Goal: Information Seeking & Learning: Check status

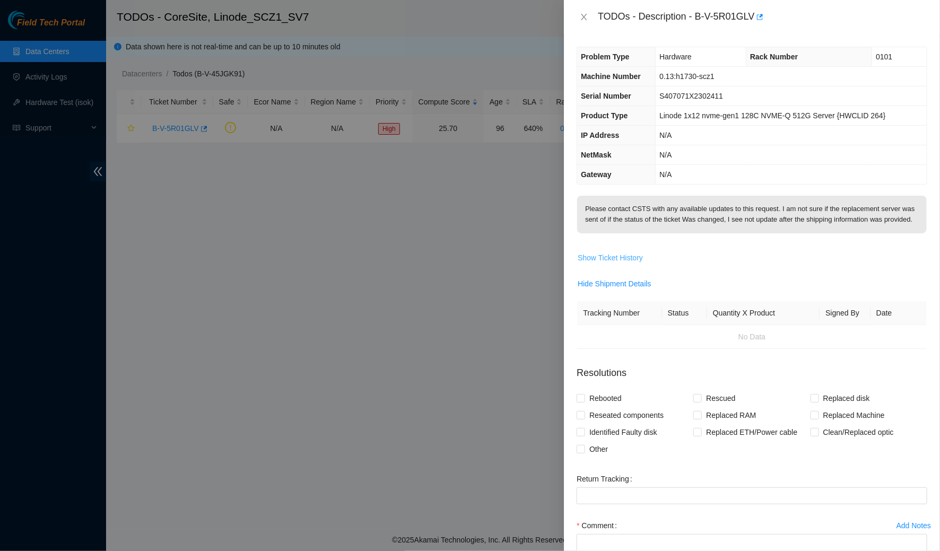
click at [593, 264] on span "Show Ticket History" at bounding box center [609, 258] width 65 height 12
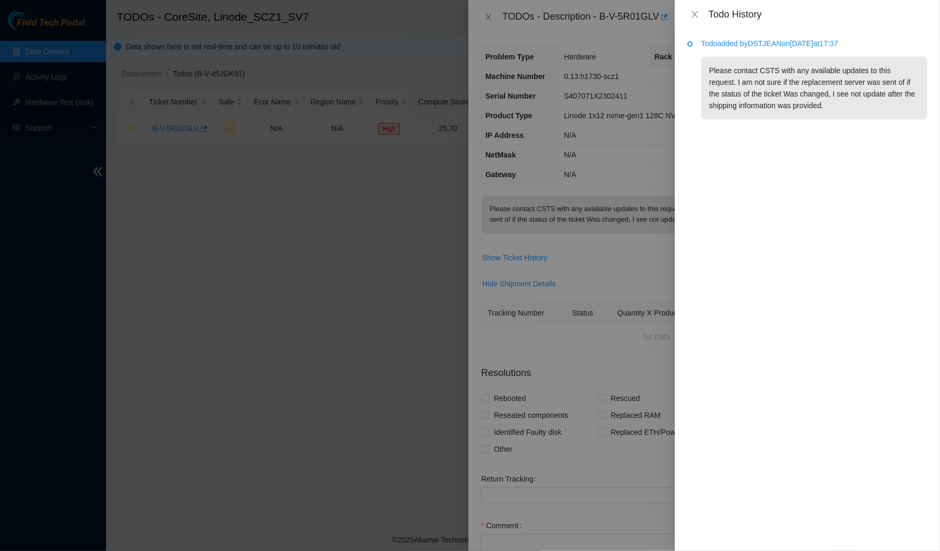
click at [765, 45] on p "Todo added by DSTJEAN on 2025-09-11 at 17:37" at bounding box center [814, 44] width 226 height 12
click at [765, 41] on p "Todo added by DSTJEAN on 2025-09-11 at 17:37" at bounding box center [814, 44] width 226 height 12
click at [818, 43] on p "Todo added by DSTJEAN on 2025-09-11 at 17:37" at bounding box center [814, 44] width 226 height 12
click at [813, 80] on p "Please contact CSTS with any available updates to this request. I am not sure i…" at bounding box center [814, 88] width 226 height 63
click at [697, 14] on icon "close" at bounding box center [694, 14] width 8 height 8
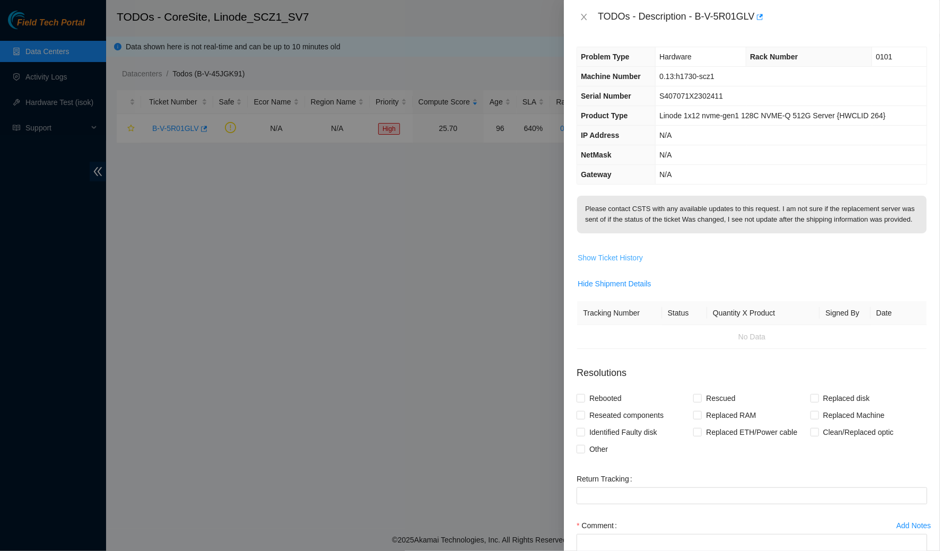
click at [620, 264] on span "Show Ticket History" at bounding box center [609, 258] width 65 height 12
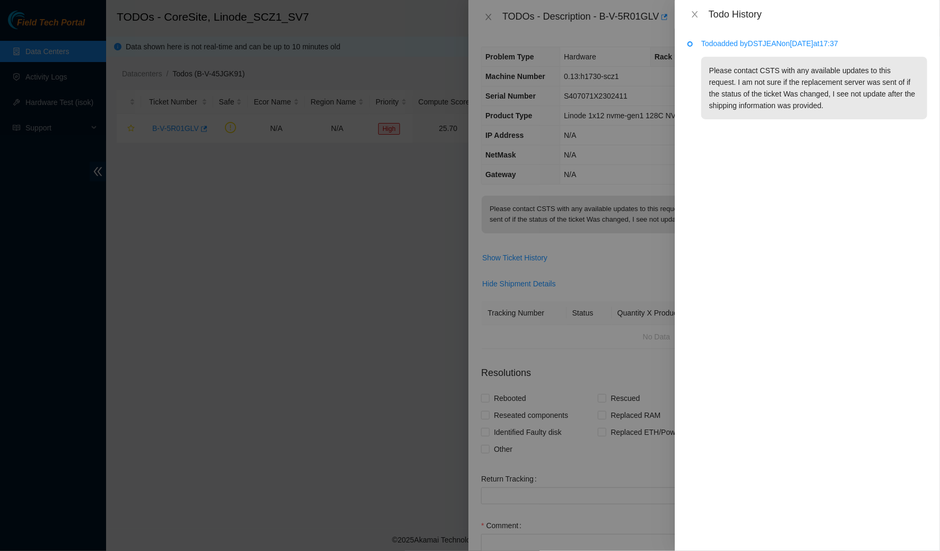
click at [775, 43] on p "Todo added by DSTJEAN on 2025-09-11 at 17:37" at bounding box center [814, 44] width 226 height 12
click at [706, 45] on p "Todo added by DSTJEAN on 2025-09-11 at 17:37" at bounding box center [814, 44] width 226 height 12
click at [689, 43] on div at bounding box center [689, 43] width 5 height 5
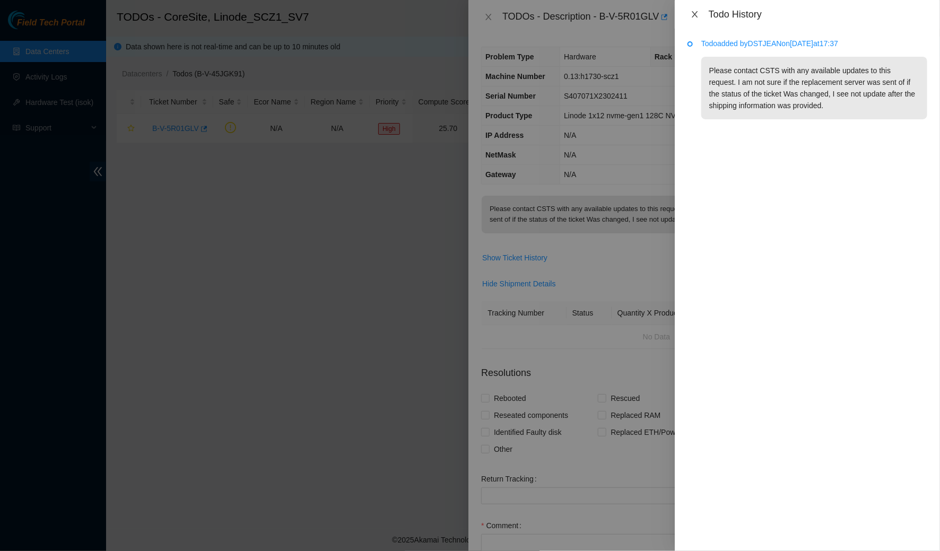
click at [695, 17] on icon "close" at bounding box center [694, 14] width 8 height 8
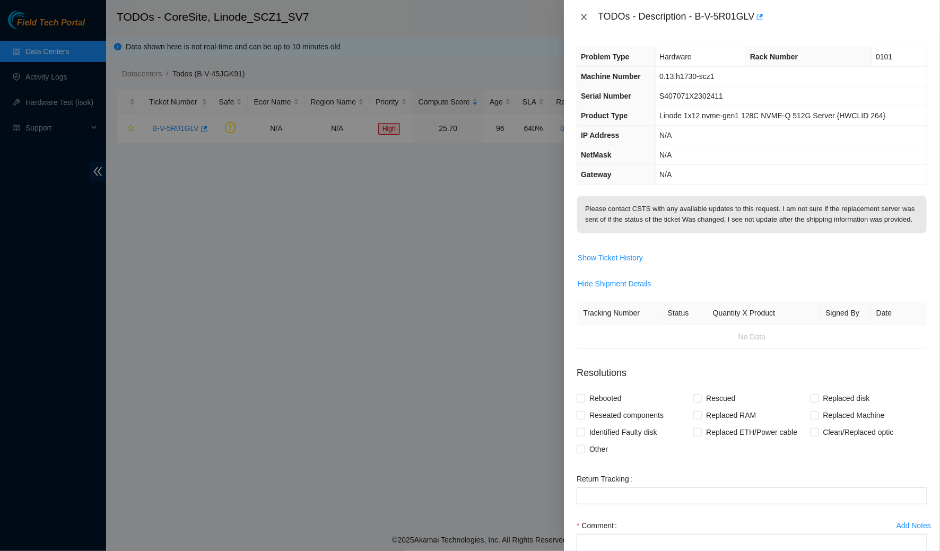
click at [587, 20] on icon "close" at bounding box center [584, 17] width 8 height 8
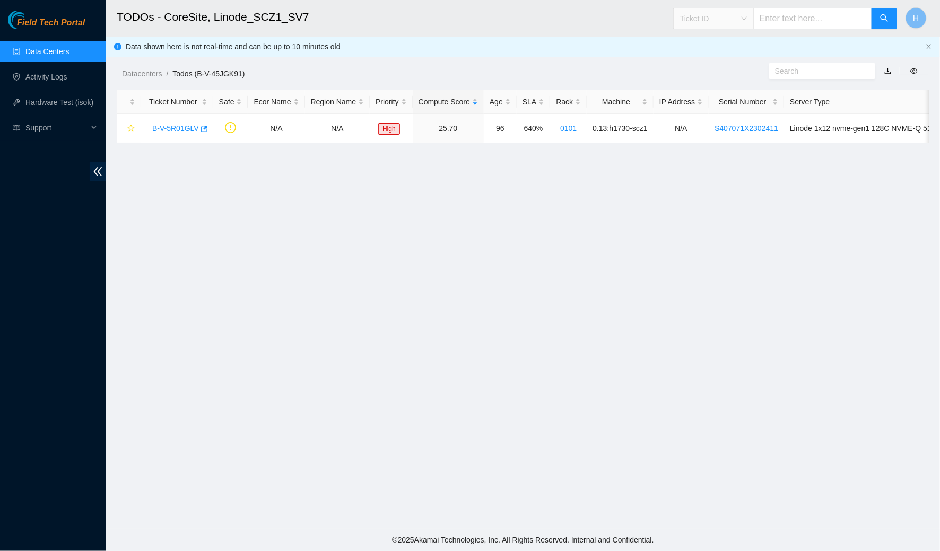
click at [747, 20] on span "Ticket ID" at bounding box center [713, 19] width 67 height 16
click at [723, 127] on div "Tracking Number" at bounding box center [727, 124] width 67 height 12
click at [785, 27] on input "text" at bounding box center [812, 18] width 119 height 21
type input "884793140943"
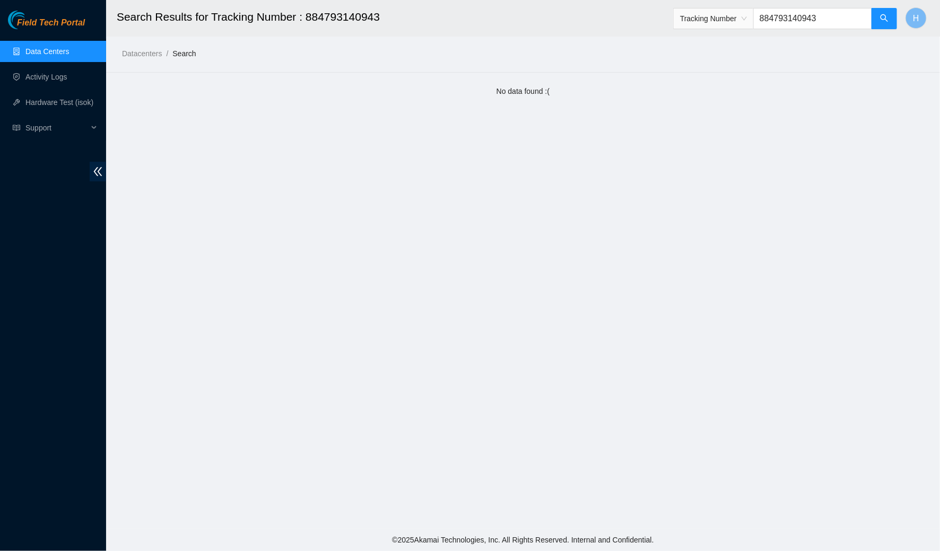
click at [787, 15] on input "884793140943" at bounding box center [812, 18] width 119 height 21
type input "884693140943"
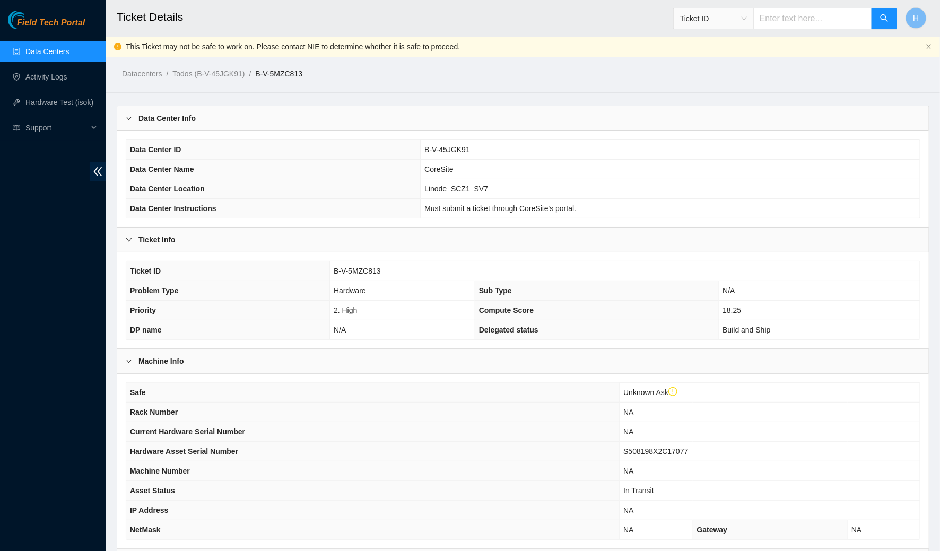
click at [736, 15] on span "Ticket ID" at bounding box center [713, 19] width 67 height 16
click at [729, 121] on div "Tracking Number" at bounding box center [727, 124] width 67 height 12
click at [788, 24] on input "text" at bounding box center [812, 18] width 119 height 21
type input "884346264766"
click at [747, 20] on span "Ticket ID" at bounding box center [713, 19] width 67 height 16
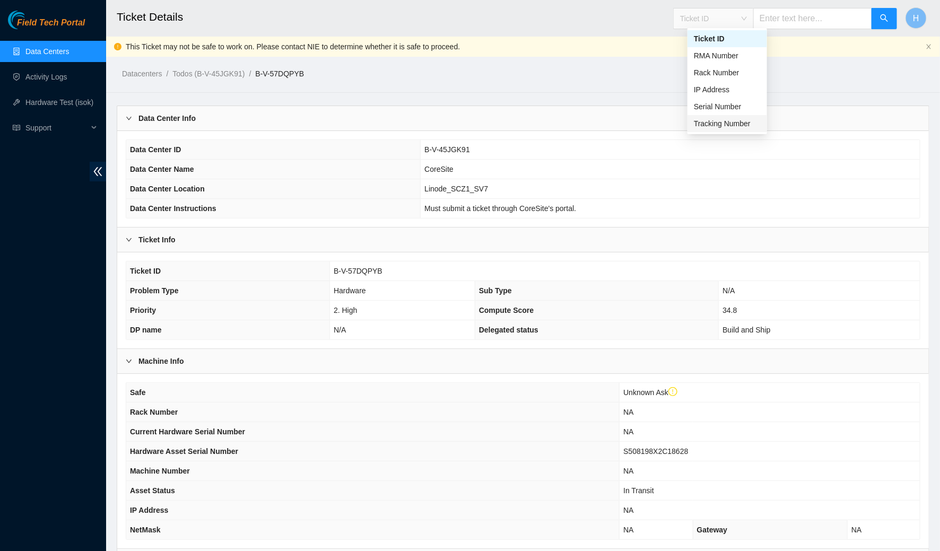
click at [739, 122] on div "Tracking Number" at bounding box center [727, 124] width 67 height 12
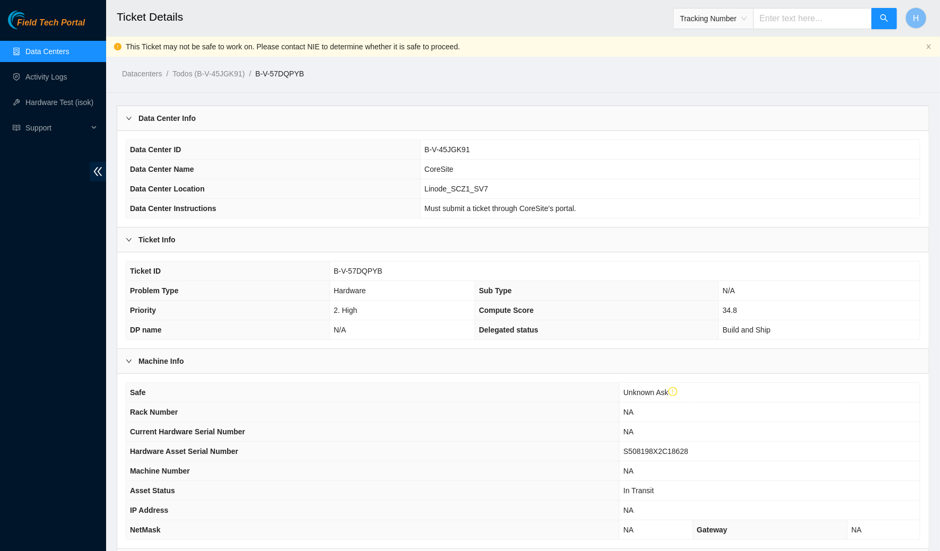
click at [781, 18] on input "text" at bounding box center [812, 18] width 119 height 21
type input "884346042398"
click at [62, 47] on link "Data Centers" at bounding box center [46, 51] width 43 height 8
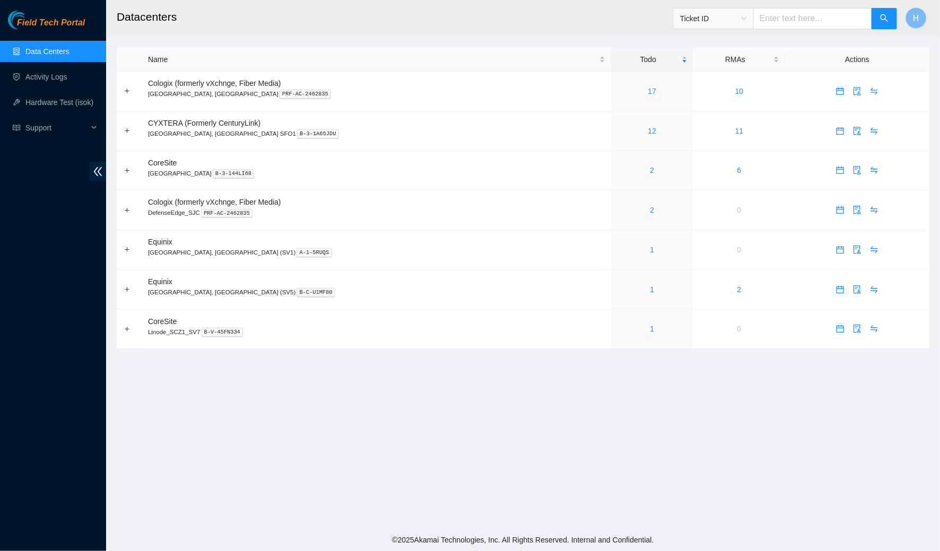
click at [719, 20] on span "Ticket ID" at bounding box center [713, 19] width 67 height 16
click at [705, 126] on div "Tracking Number" at bounding box center [727, 124] width 67 height 12
click at [746, 25] on span "Tracking Number" at bounding box center [713, 19] width 67 height 16
click at [791, 27] on input "text" at bounding box center [812, 18] width 119 height 21
paste input "884693140943"
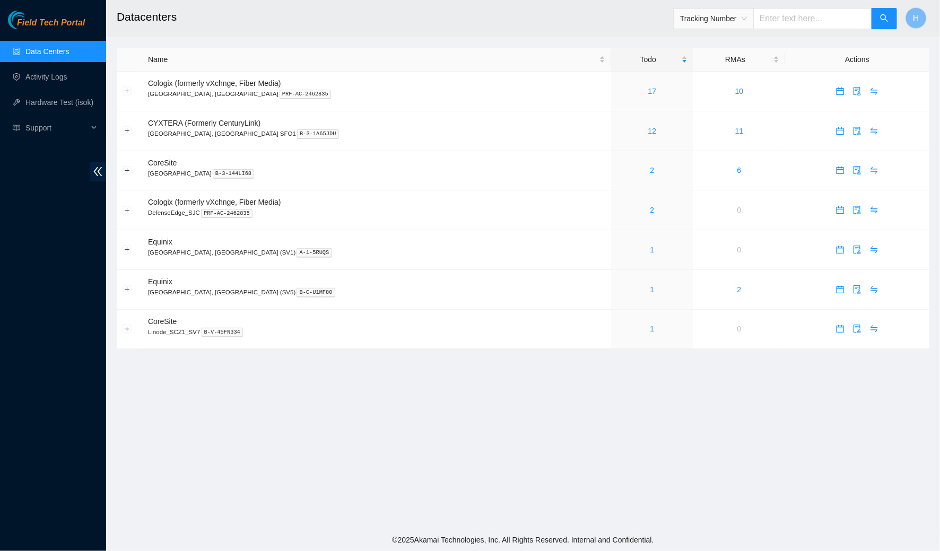
type input "884693140943"
click at [878, 17] on button "button" at bounding box center [883, 18] width 25 height 21
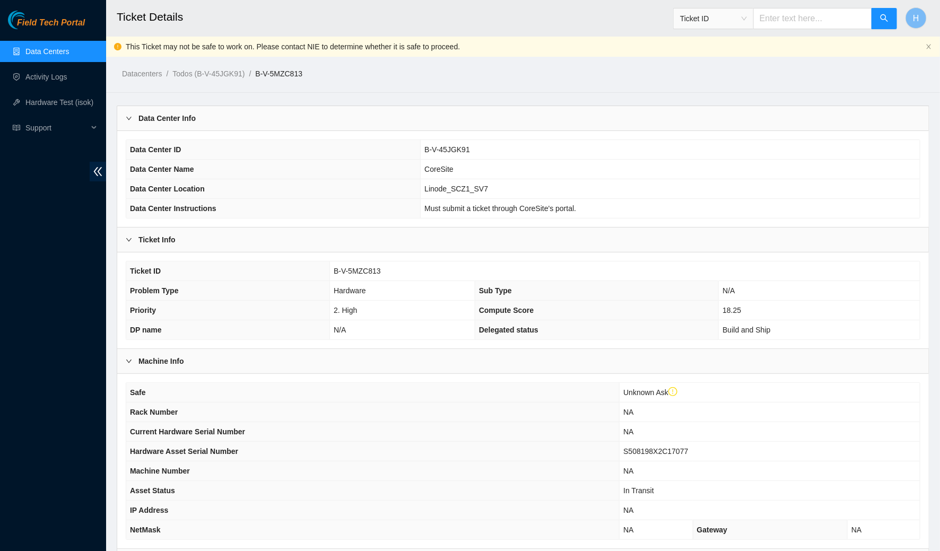
click at [803, 14] on input "text" at bounding box center [812, 18] width 119 height 21
paste input "884693140943"
type input "884693140943"
click at [887, 18] on icon "search" at bounding box center [884, 18] width 8 height 8
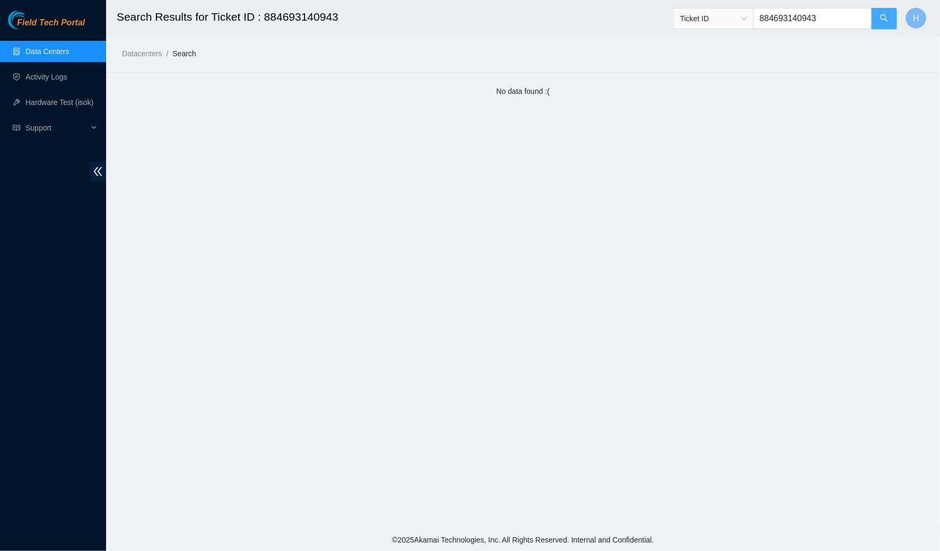
click at [877, 20] on button "button" at bounding box center [883, 18] width 25 height 21
click at [838, 18] on input "884693140943" at bounding box center [812, 18] width 119 height 21
drag, startPoint x: 838, startPoint y: 20, endPoint x: 759, endPoint y: 24, distance: 79.1
click at [759, 24] on span "Ticket ID 884693140943" at bounding box center [785, 18] width 224 height 21
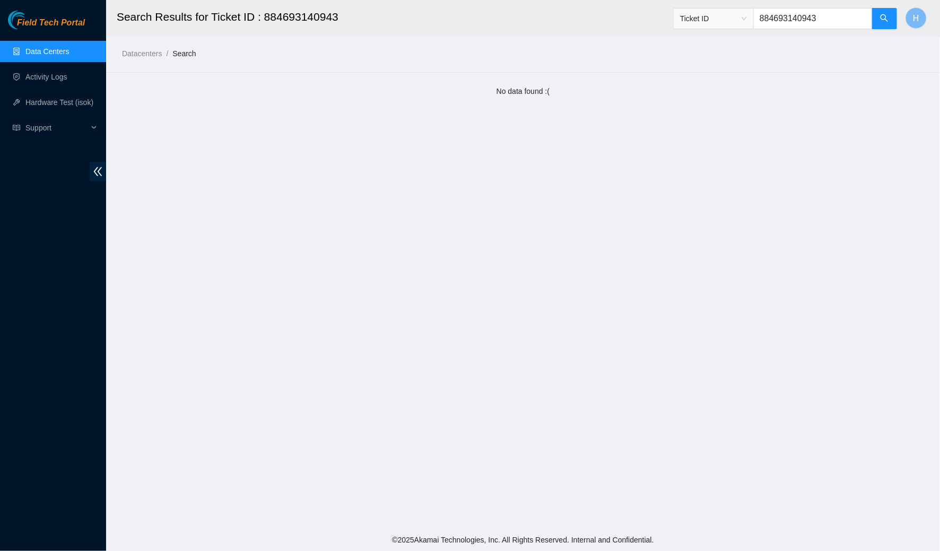
click at [739, 22] on span "Ticket ID" at bounding box center [713, 19] width 67 height 16
click at [714, 120] on div "Tracking Number" at bounding box center [727, 124] width 67 height 12
click at [882, 15] on icon "search" at bounding box center [884, 18] width 8 height 8
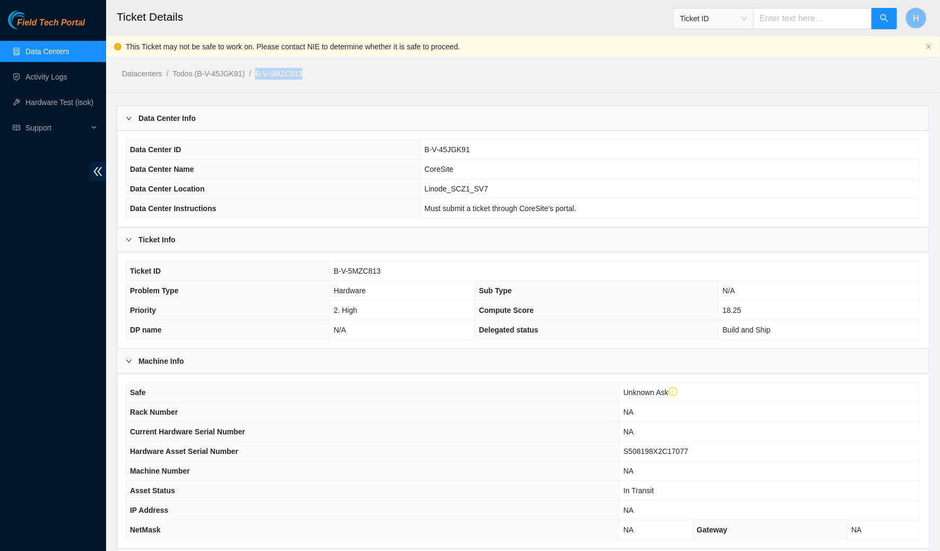
drag, startPoint x: 318, startPoint y: 72, endPoint x: 262, endPoint y: 76, distance: 55.8
click at [262, 76] on ol "Datacenters / Todos (B-V-45JGK91) / B-V-5MZC813 /" at bounding box center [426, 74] width 609 height 12
copy ol "B-V-5MZC813"
click at [722, 19] on span "Ticket ID" at bounding box center [713, 19] width 67 height 16
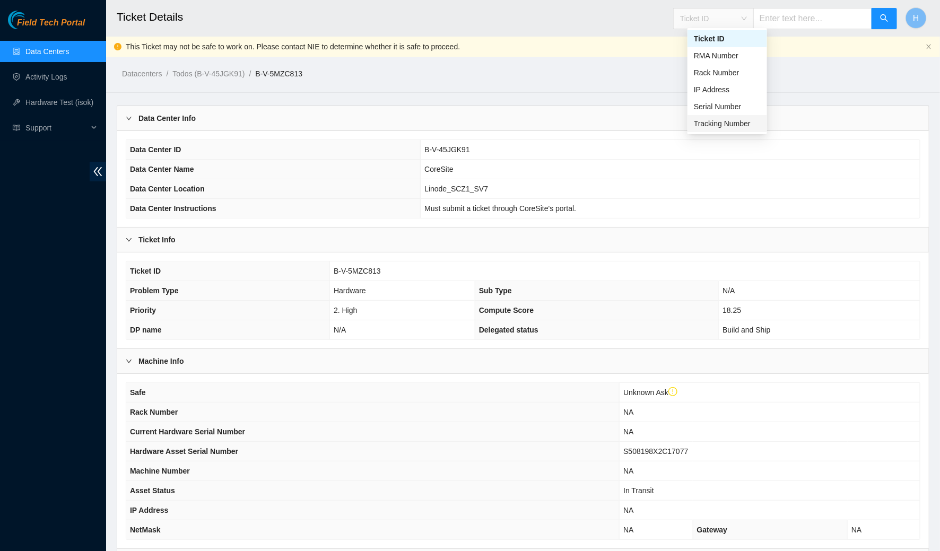
click at [714, 119] on div "Tracking Number" at bounding box center [727, 124] width 67 height 12
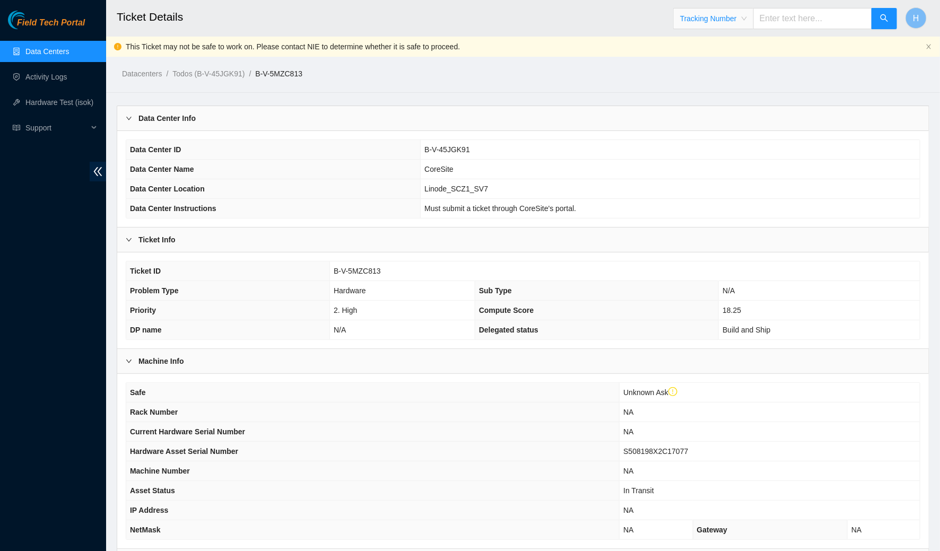
click at [790, 19] on input "text" at bounding box center [812, 18] width 119 height 21
paste input "884346042398"
type input "884346042398"
click at [747, 20] on span "Ticket ID" at bounding box center [713, 19] width 67 height 16
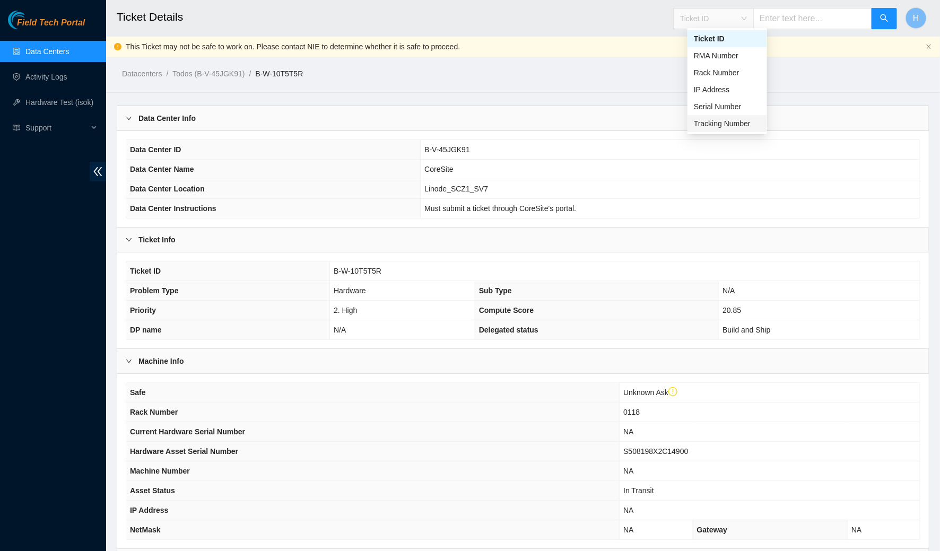
click at [743, 118] on div "Tracking Number" at bounding box center [727, 124] width 67 height 12
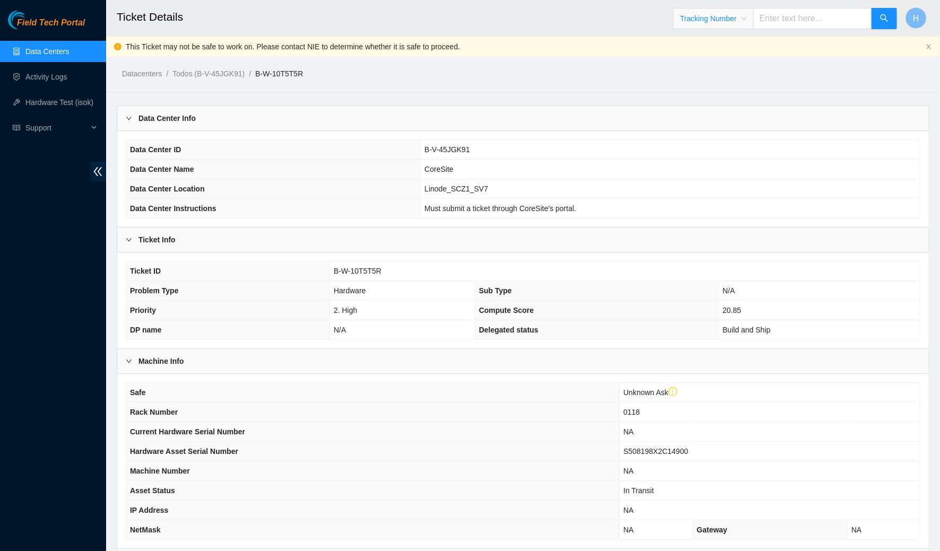
click at [783, 20] on input "text" at bounding box center [812, 18] width 119 height 21
paste input "884346264766"
type input "884346264766"
click at [886, 19] on icon "search" at bounding box center [884, 18] width 8 height 8
drag, startPoint x: 262, startPoint y: 74, endPoint x: 313, endPoint y: 77, distance: 50.5
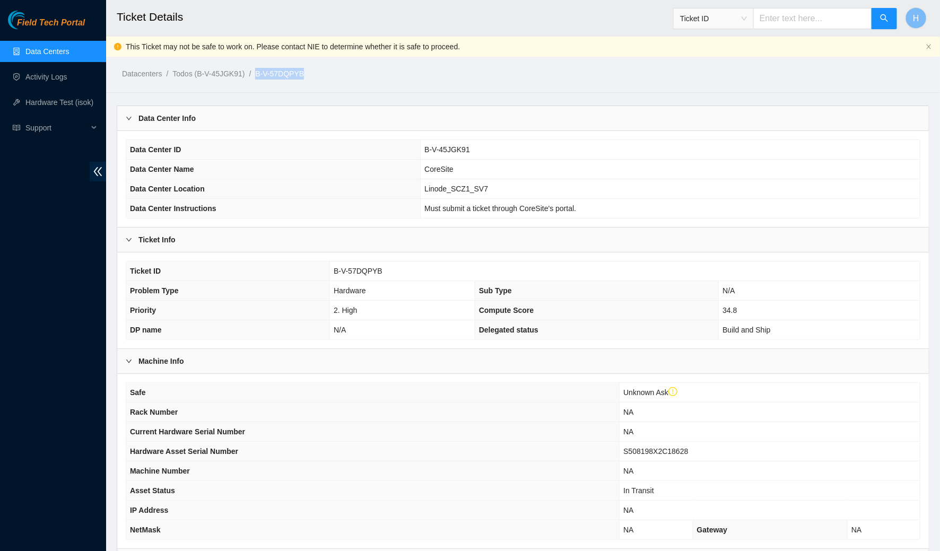
click at [313, 77] on ol "Datacenters / Todos (B-V-45JGK91) / B-V-57DQPYB /" at bounding box center [426, 74] width 609 height 12
copy ol "B-V-57DQPYB"
click at [350, 246] on div "Ticket Info" at bounding box center [522, 239] width 811 height 24
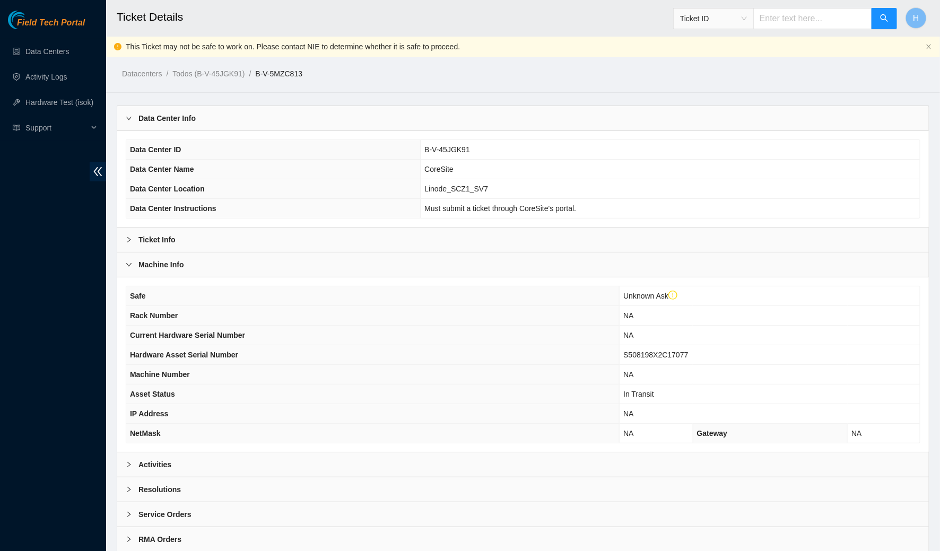
click at [338, 119] on div "Data Center Info" at bounding box center [522, 118] width 811 height 24
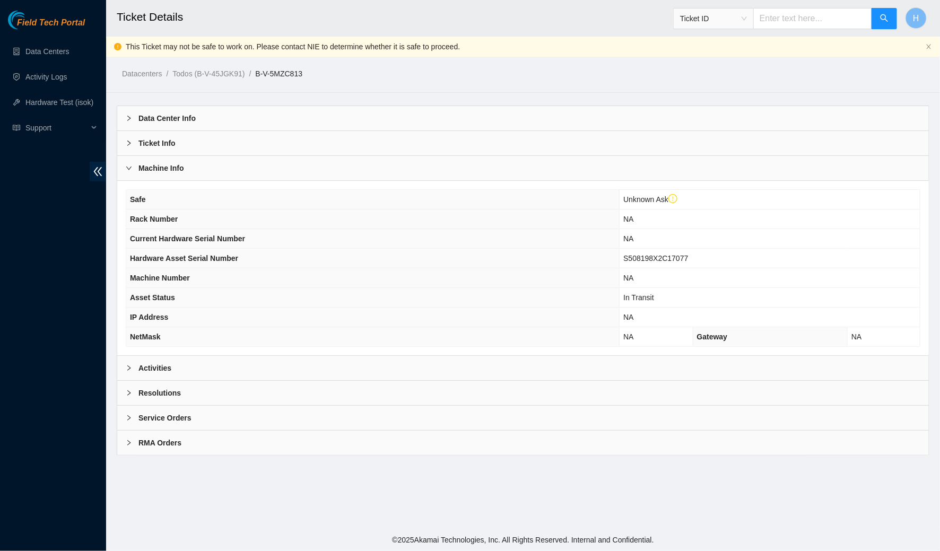
click at [318, 156] on div "Machine Info" at bounding box center [522, 168] width 811 height 24
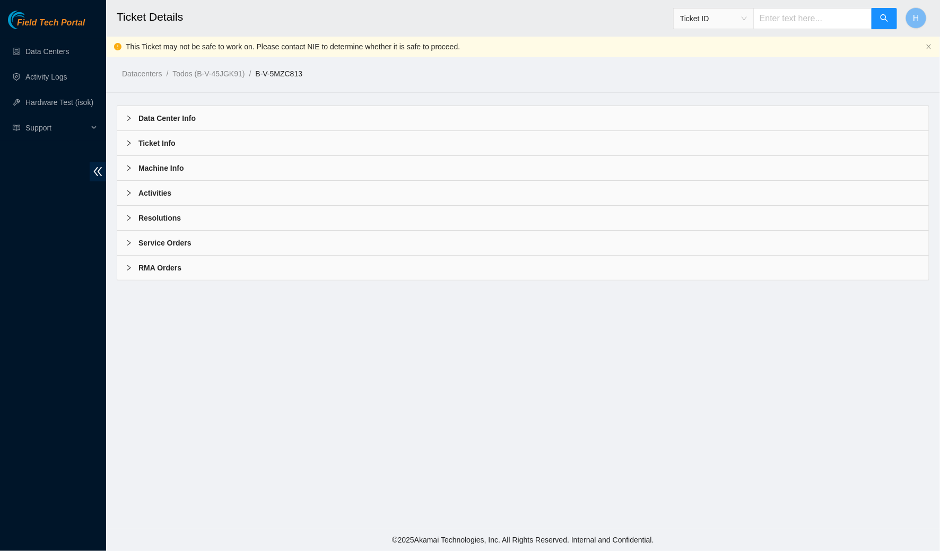
click at [306, 177] on div "Machine Info" at bounding box center [522, 168] width 811 height 24
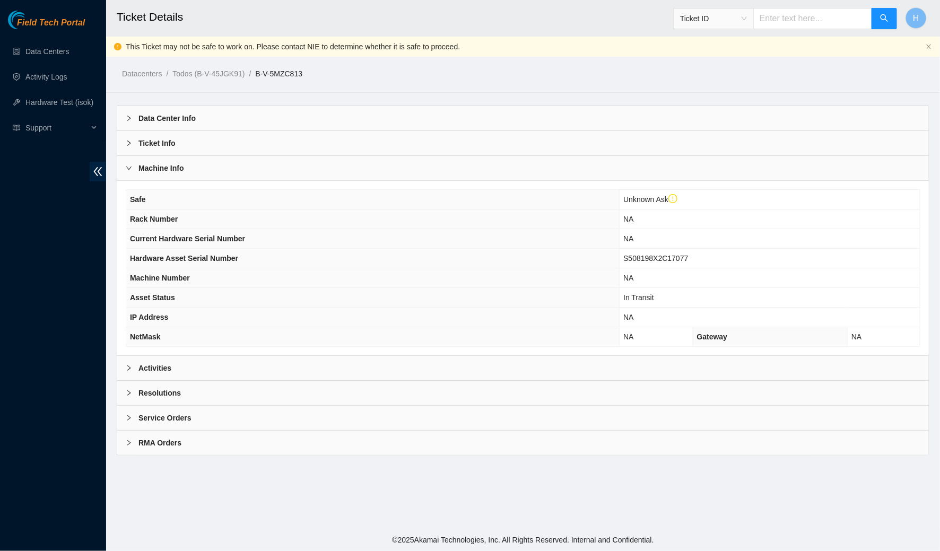
click at [301, 171] on div "Machine Info" at bounding box center [522, 168] width 811 height 24
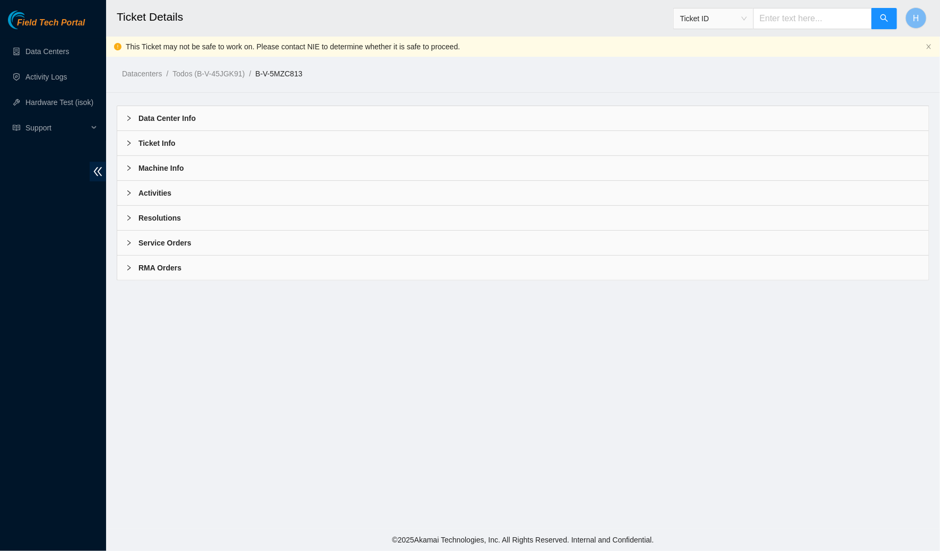
click at [284, 218] on div "Resolutions" at bounding box center [522, 218] width 811 height 24
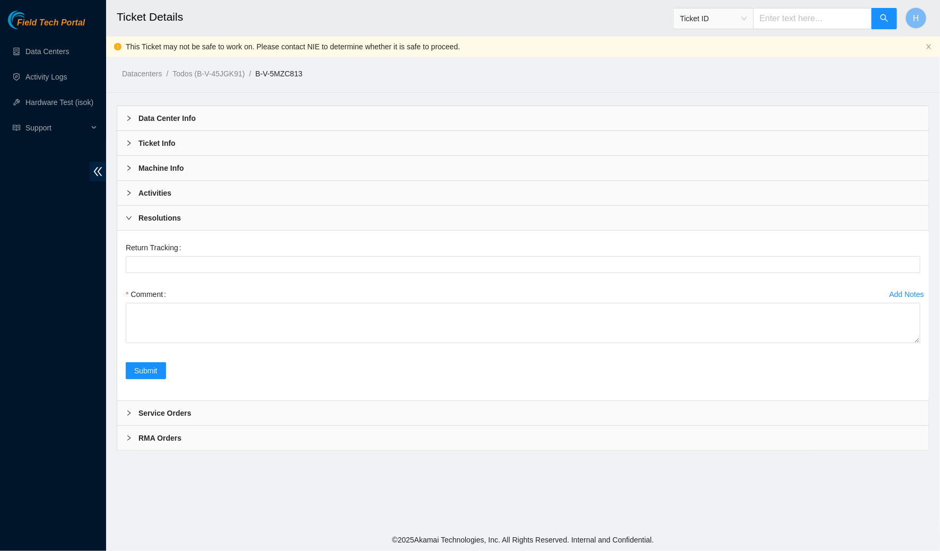
click at [284, 218] on div "Resolutions" at bounding box center [522, 218] width 811 height 24
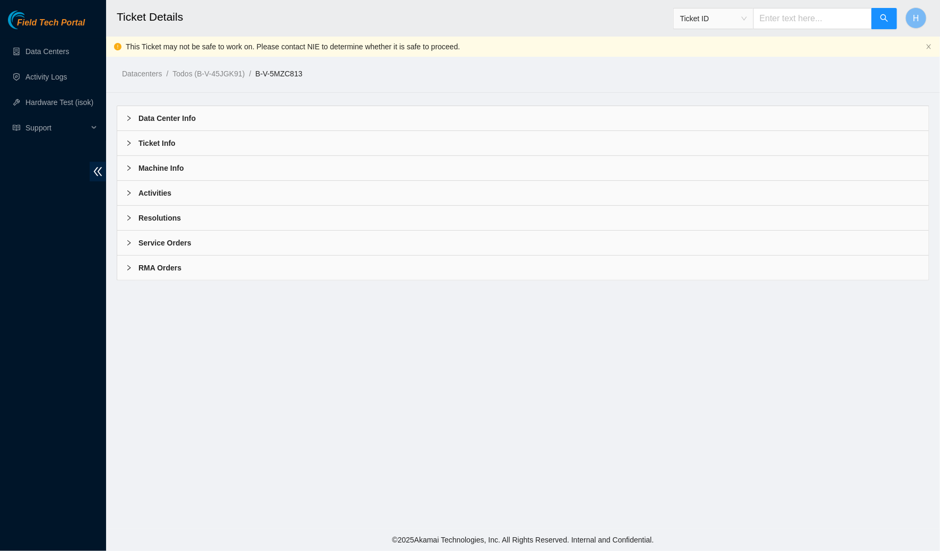
click at [275, 194] on div "Activities" at bounding box center [522, 193] width 811 height 24
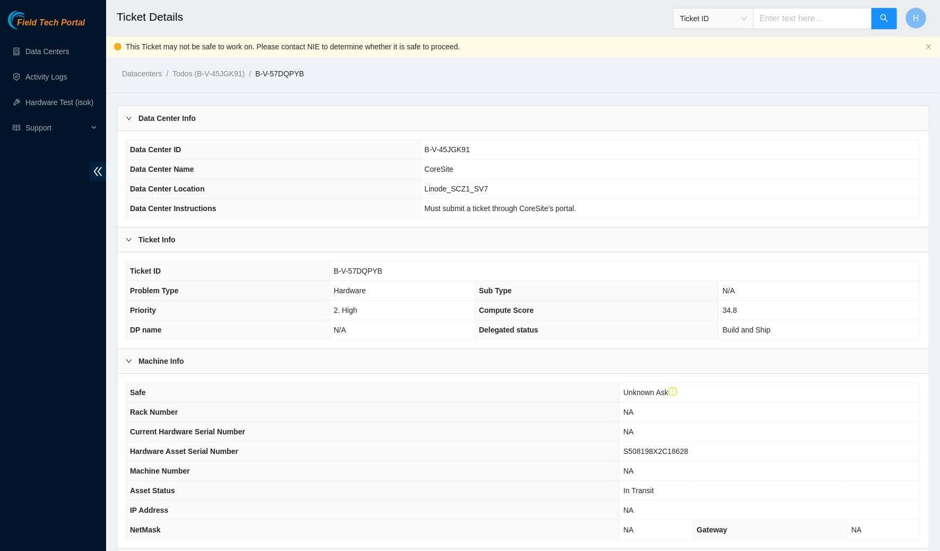
click at [267, 121] on div "Data Center Info" at bounding box center [522, 118] width 811 height 24
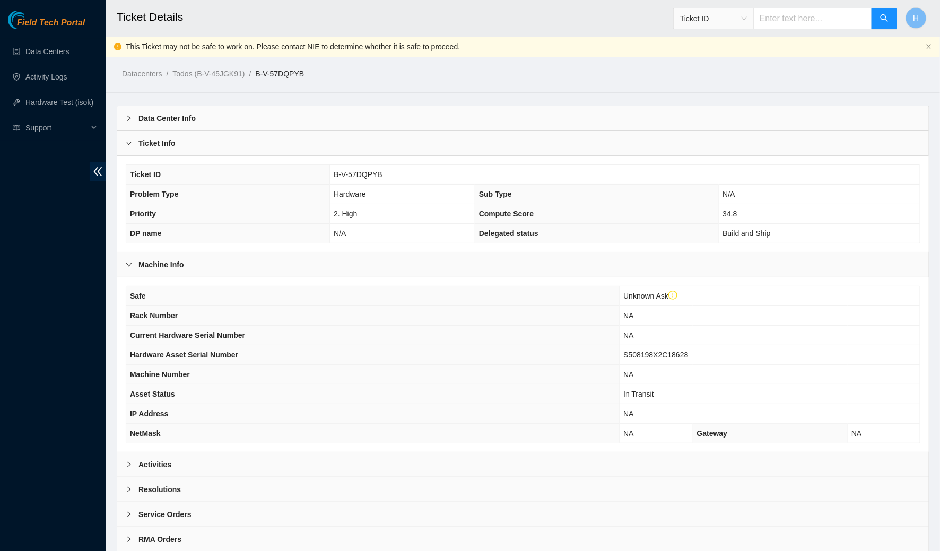
click at [256, 153] on div "Ticket Info" at bounding box center [522, 143] width 811 height 24
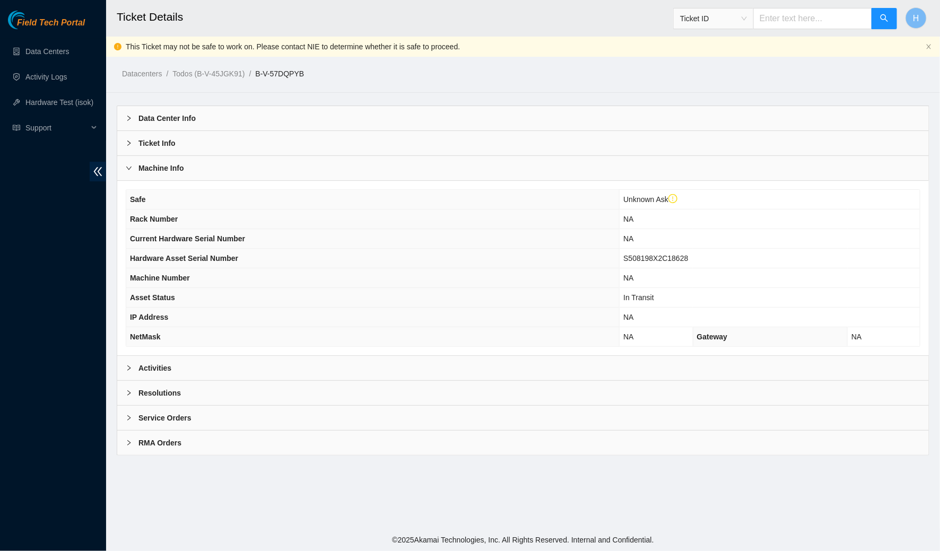
click at [250, 164] on div "Machine Info" at bounding box center [522, 168] width 811 height 24
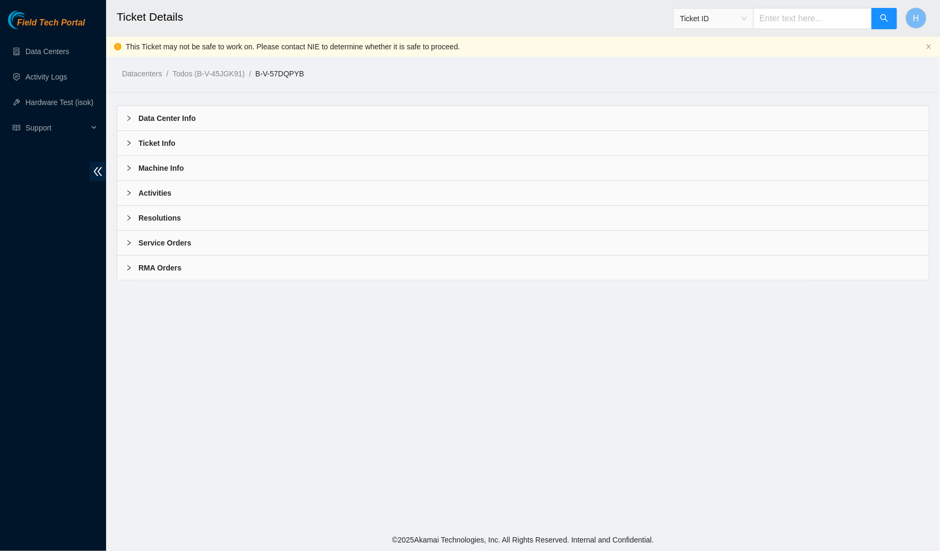
click at [237, 198] on div "Activities" at bounding box center [522, 193] width 811 height 24
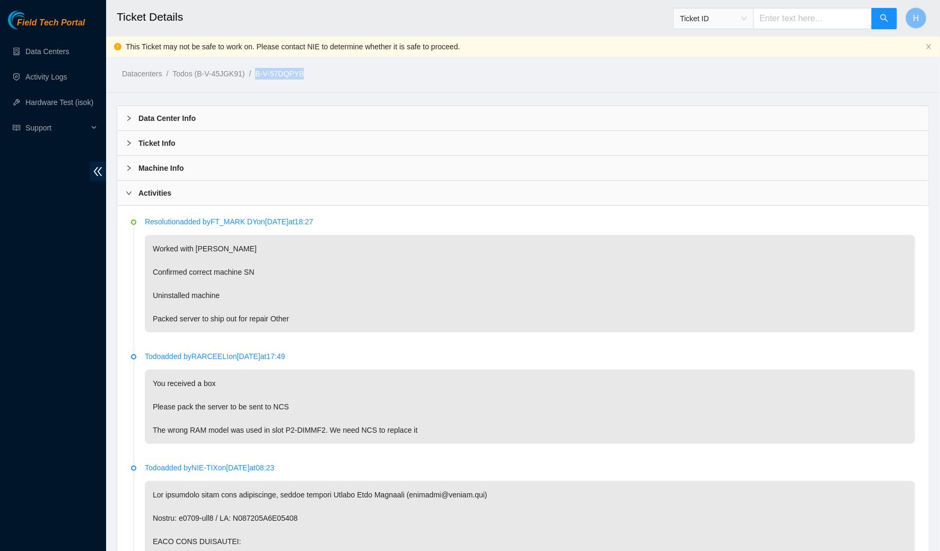
drag, startPoint x: 317, startPoint y: 69, endPoint x: 263, endPoint y: 71, distance: 53.6
click at [263, 71] on ol "Datacenters / Todos (B-V-45JGK91) / B-V-57DQPYB /" at bounding box center [426, 74] width 609 height 12
copy ol "B-V-57DQPYB"
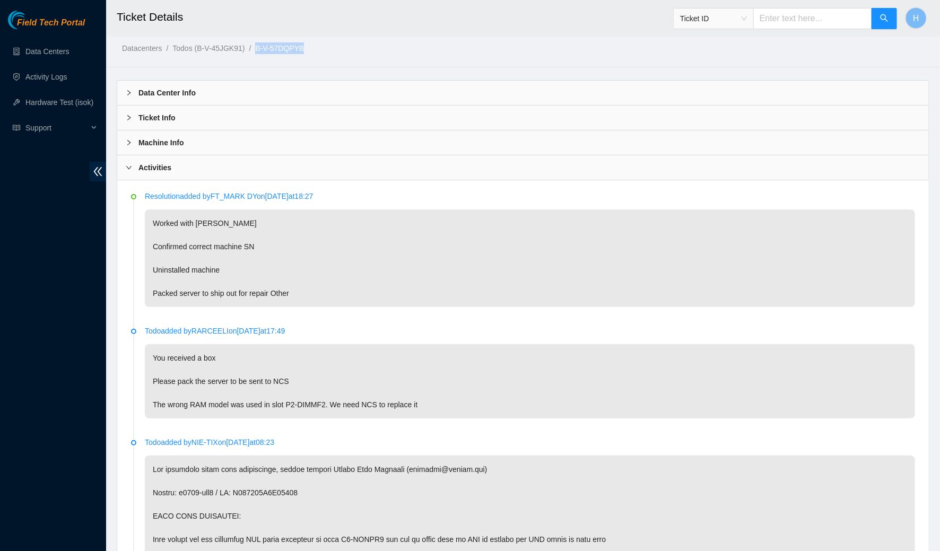
scroll to position [24, 0]
click at [235, 141] on div "Machine Info" at bounding box center [522, 144] width 811 height 24
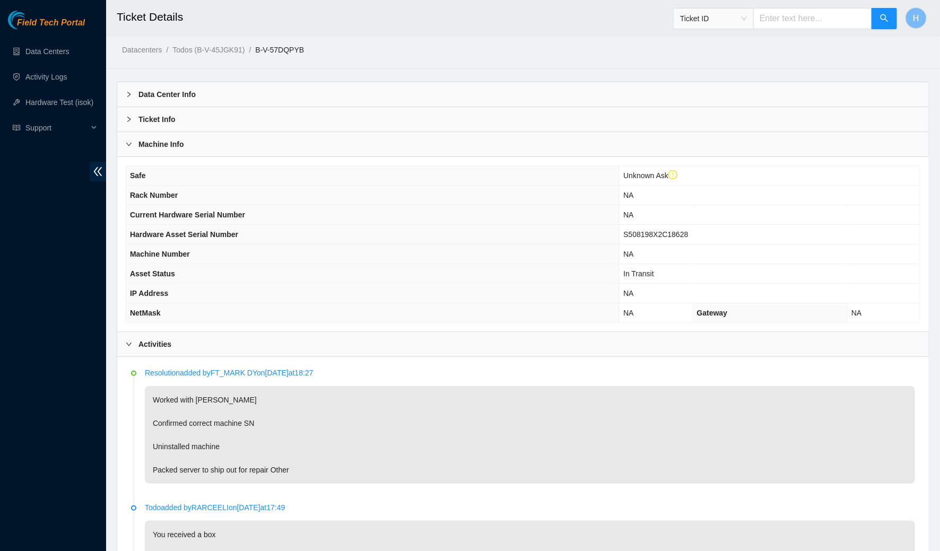
click at [235, 142] on div "Machine Info" at bounding box center [522, 144] width 811 height 24
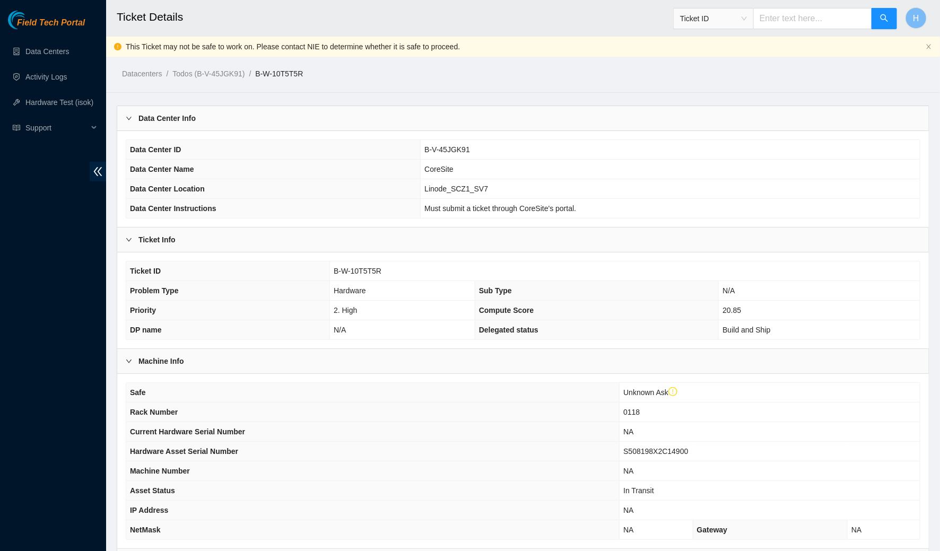
click at [200, 230] on div "Ticket Info" at bounding box center [522, 239] width 811 height 24
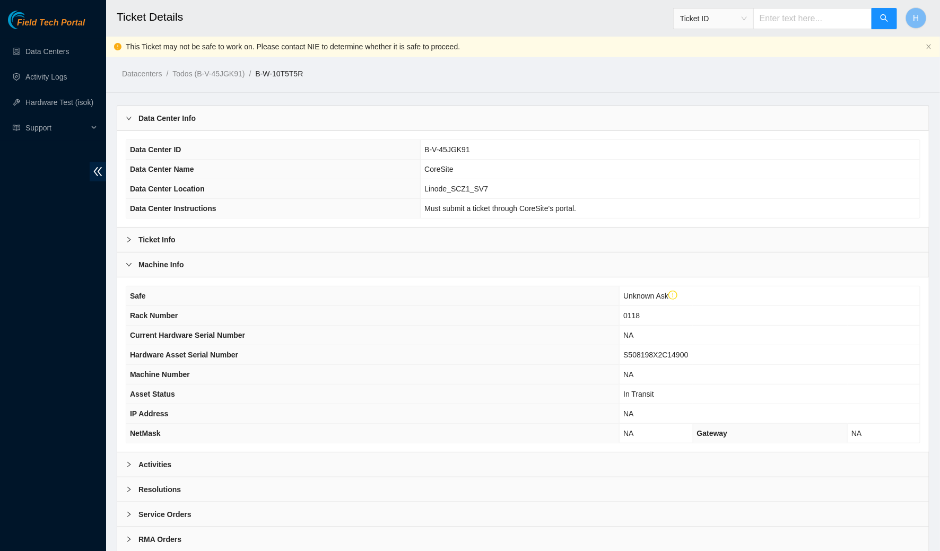
click at [192, 266] on div "Machine Info" at bounding box center [522, 264] width 811 height 24
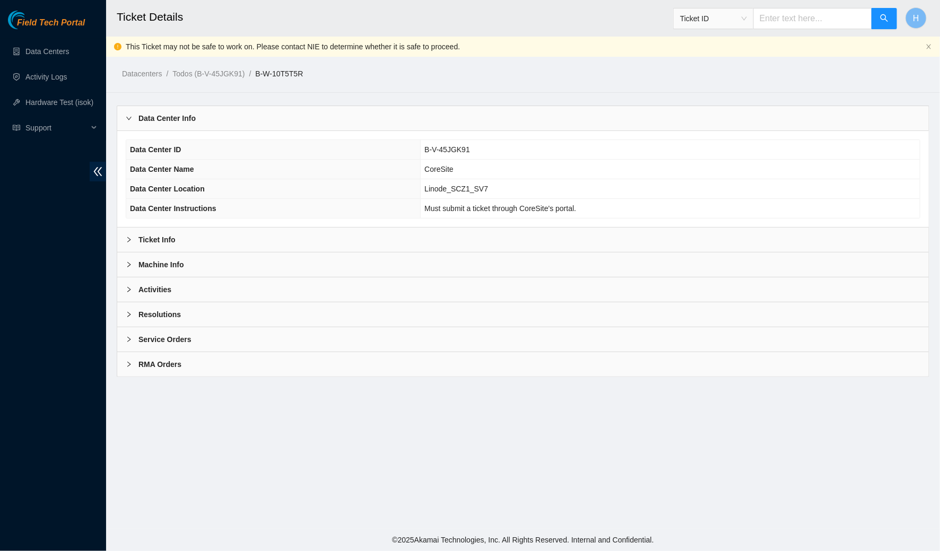
click at [194, 288] on div "Activities" at bounding box center [522, 289] width 811 height 24
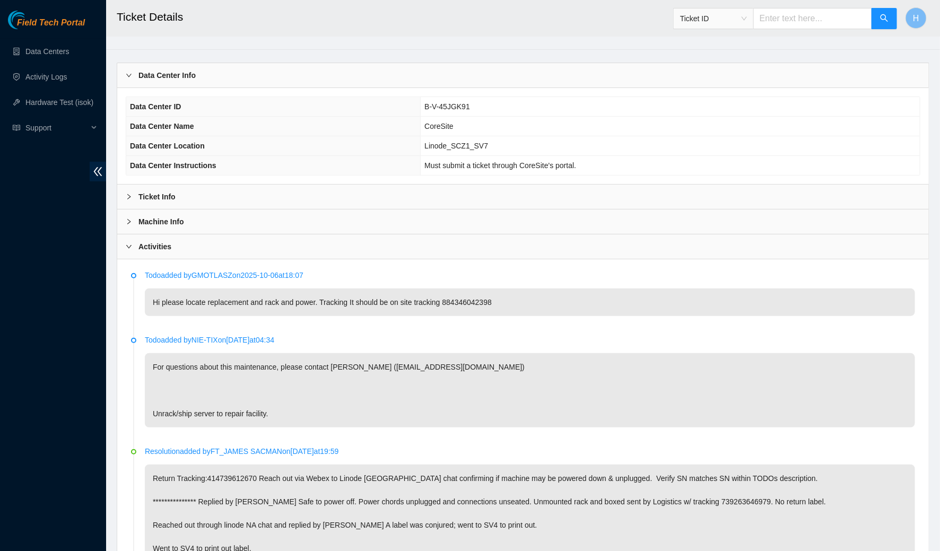
scroll to position [41, 0]
click at [255, 195] on div "Ticket Info" at bounding box center [522, 198] width 811 height 24
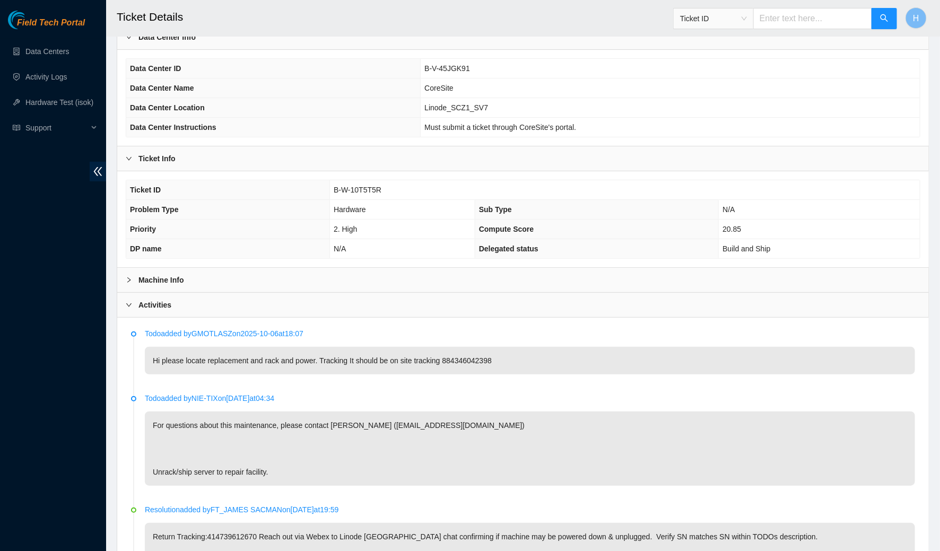
scroll to position [83, 0]
drag, startPoint x: 509, startPoint y: 354, endPoint x: 454, endPoint y: 355, distance: 55.2
click at [454, 355] on p "Hi please locate replacement and rack and power. Tracking It should be on site …" at bounding box center [530, 359] width 770 height 28
copy p "884346042398"
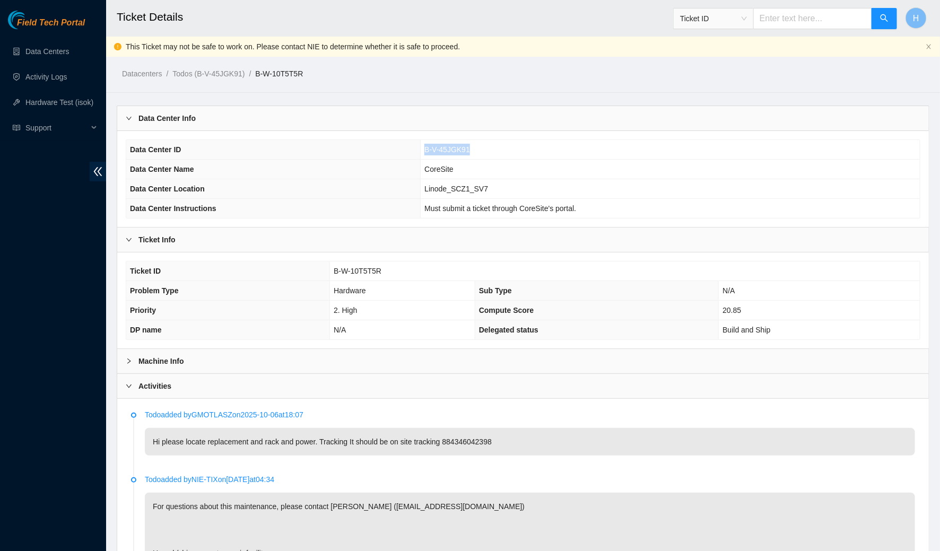
drag, startPoint x: 474, startPoint y: 146, endPoint x: 402, endPoint y: 146, distance: 72.1
click at [402, 146] on tr "Data Center ID B-V-45JGK91" at bounding box center [522, 150] width 793 height 20
copy tr "B-V-45JGK91"
click at [294, 85] on main "Ticket Details Ticket ID H This Ticket may not be safe to work on. Please conta…" at bounding box center [523, 467] width 834 height 934
drag, startPoint x: 327, startPoint y: 71, endPoint x: 266, endPoint y: 74, distance: 61.1
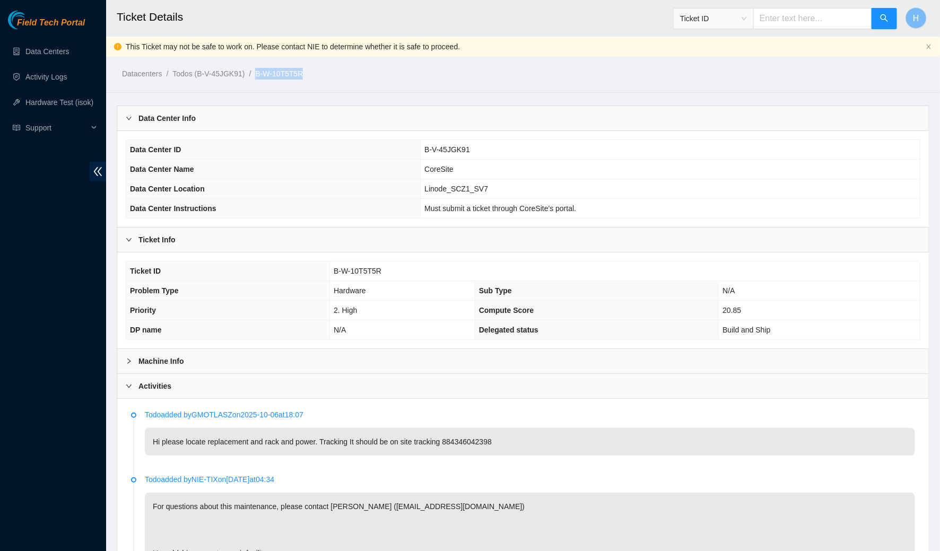
click at [266, 74] on ol "Datacenters / Todos (B-V-45JGK91) / B-W-10T5T5R /" at bounding box center [426, 74] width 609 height 12
copy link "B-W-10T5T5R"
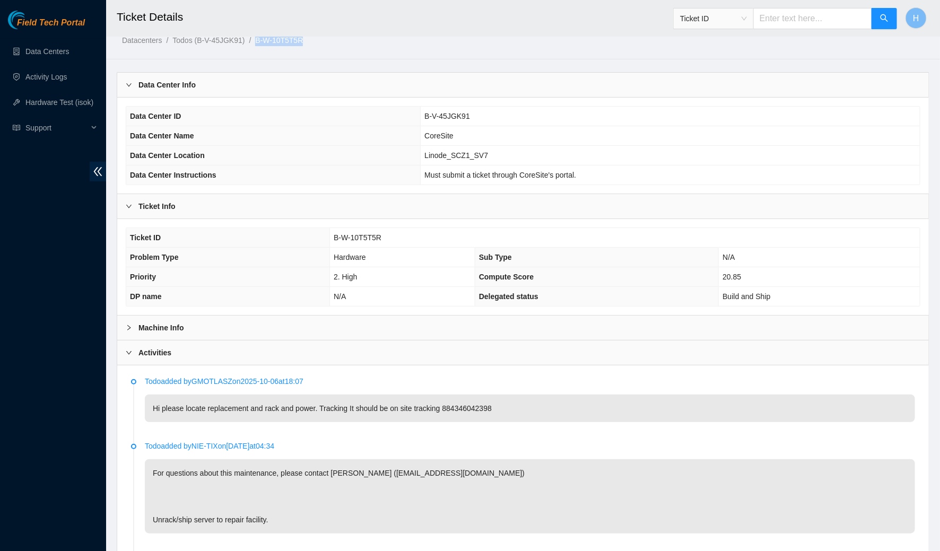
scroll to position [41, 0]
